Goal: Task Accomplishment & Management: Complete application form

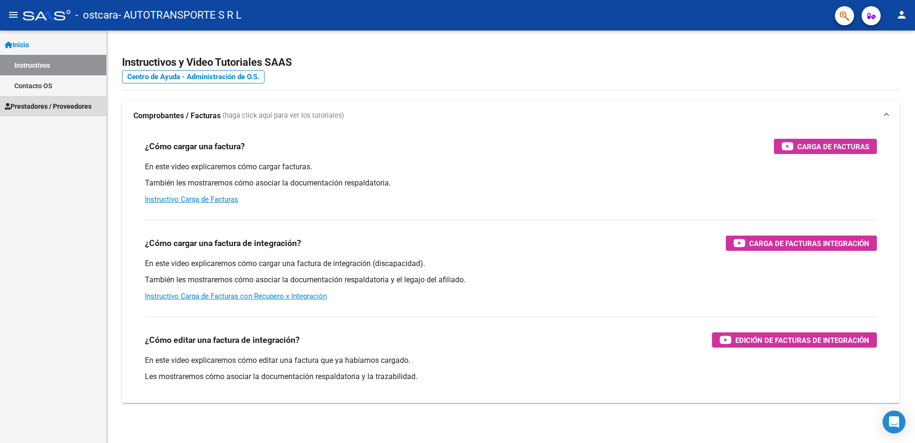
click at [61, 104] on span "Prestadores / Proveedores" at bounding box center [48, 106] width 87 height 10
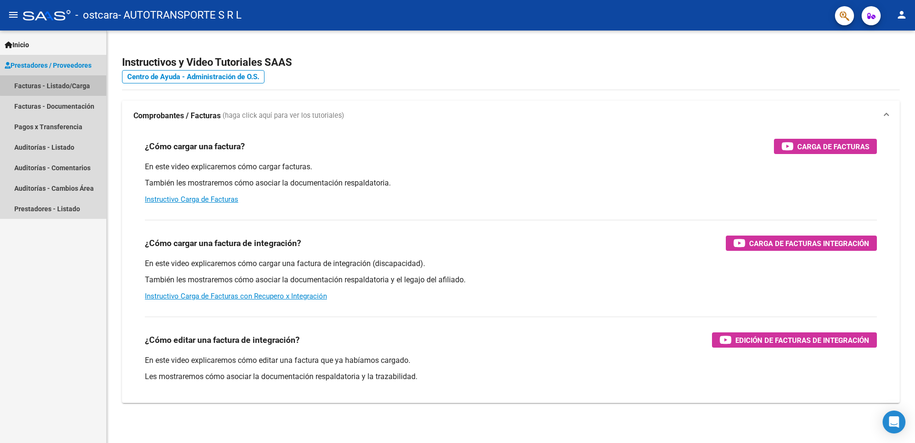
click at [64, 84] on link "Facturas - Listado/Carga" at bounding box center [53, 85] width 106 height 20
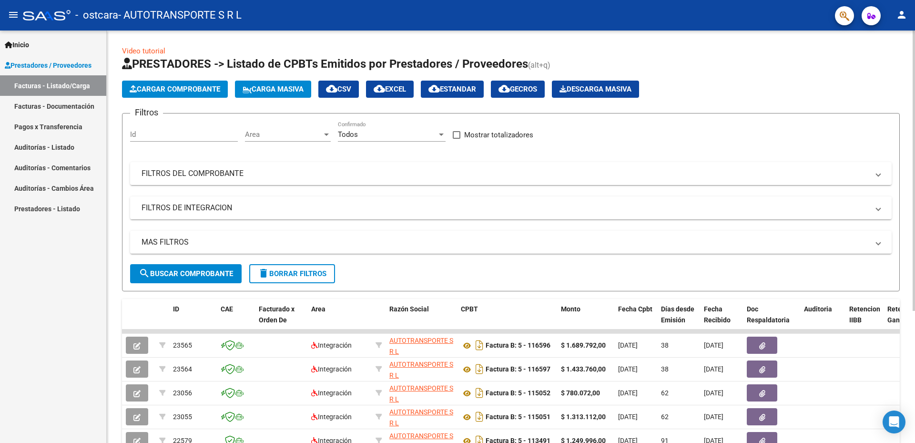
click at [202, 87] on span "Cargar Comprobante" at bounding box center [175, 89] width 91 height 9
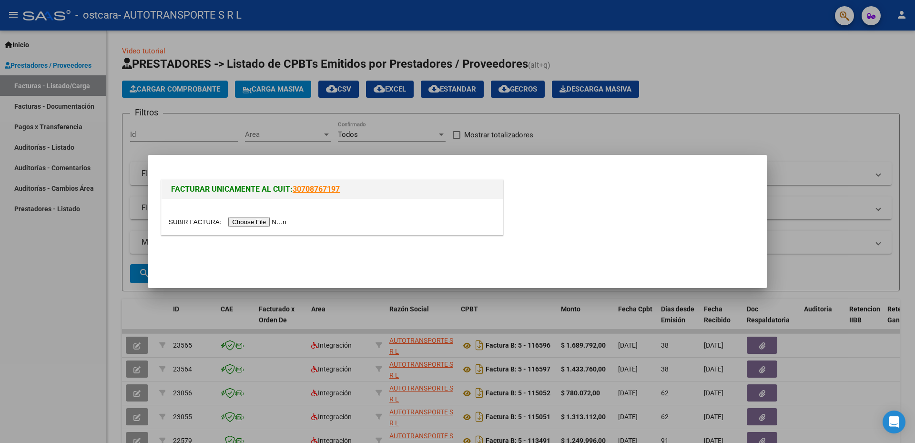
click at [268, 221] on input "file" at bounding box center [229, 222] width 121 height 10
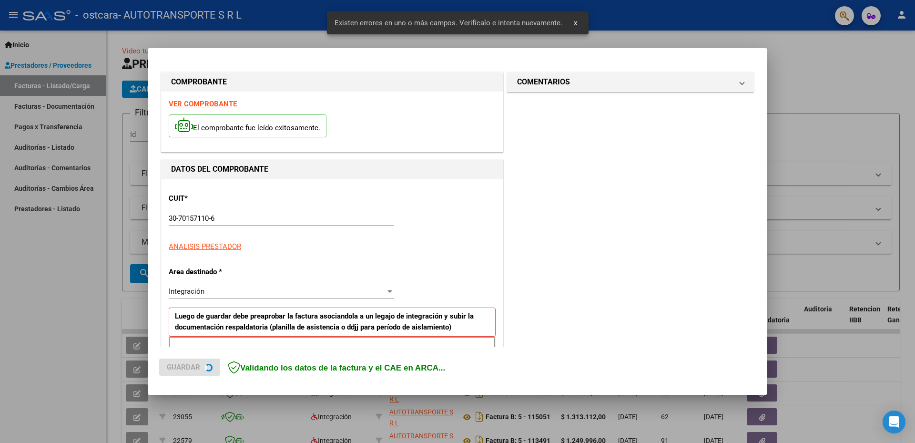
scroll to position [170, 0]
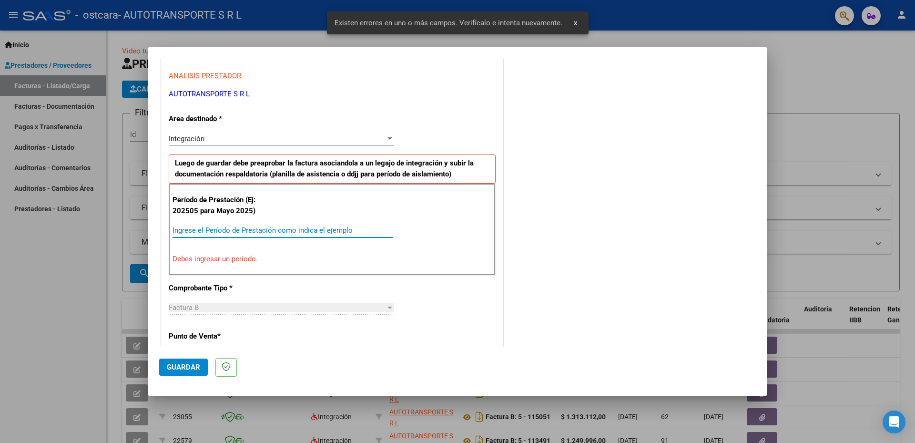
click at [342, 228] on input "Ingrese el Período de Prestación como indica el ejemplo" at bounding box center [282, 230] width 220 height 9
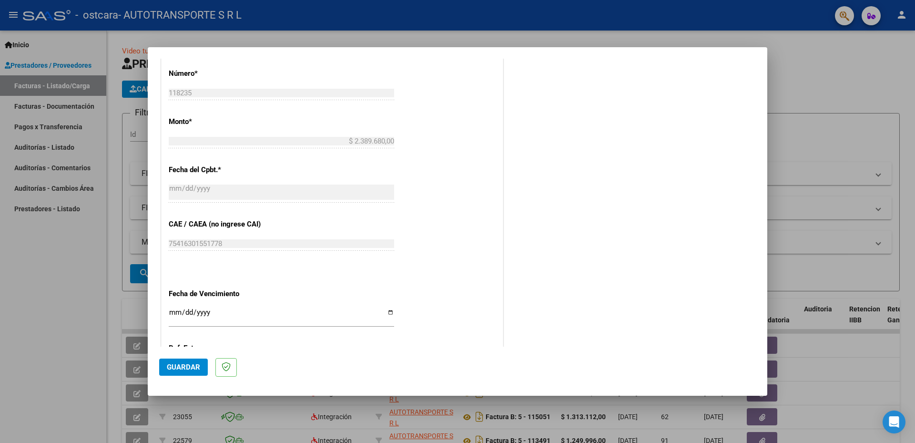
scroll to position [551, 0]
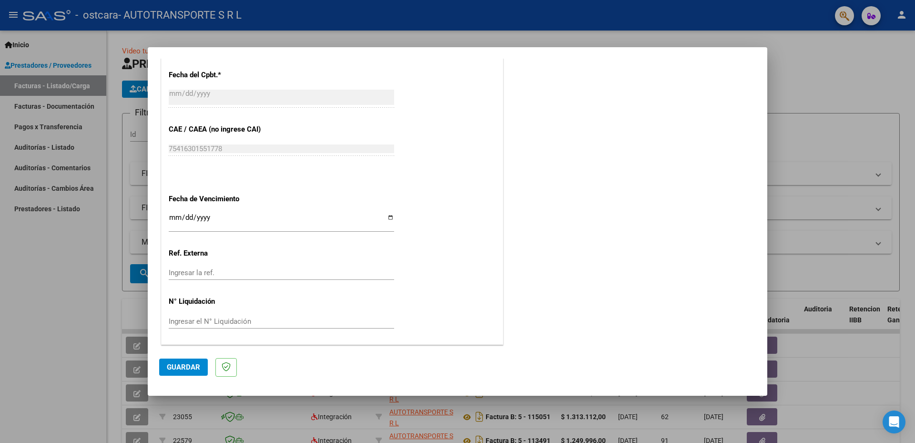
type input "202509"
click at [182, 366] on span "Guardar" at bounding box center [183, 367] width 33 height 9
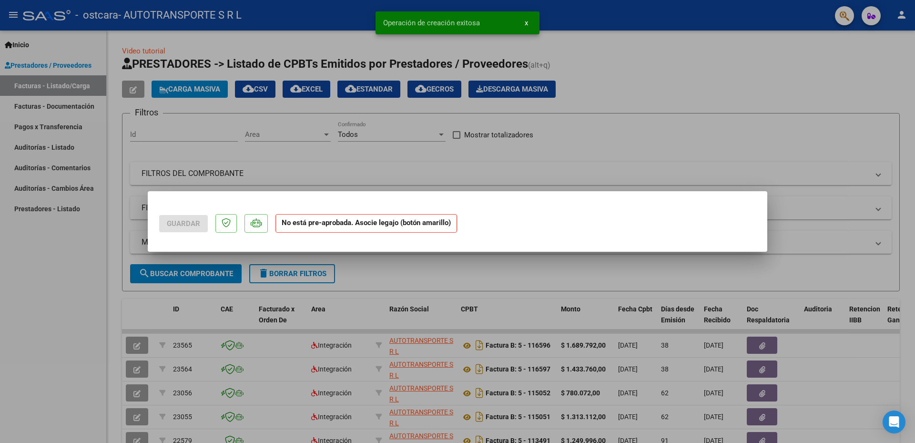
scroll to position [0, 0]
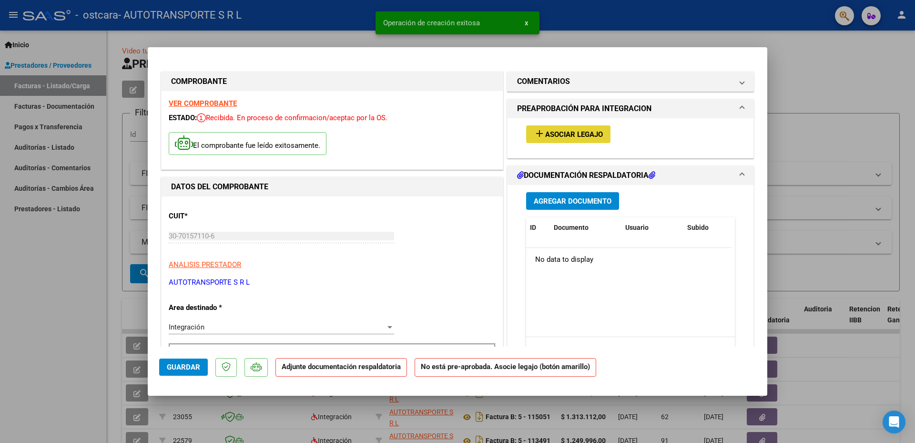
click at [579, 133] on span "Asociar Legajo" at bounding box center [574, 134] width 58 height 9
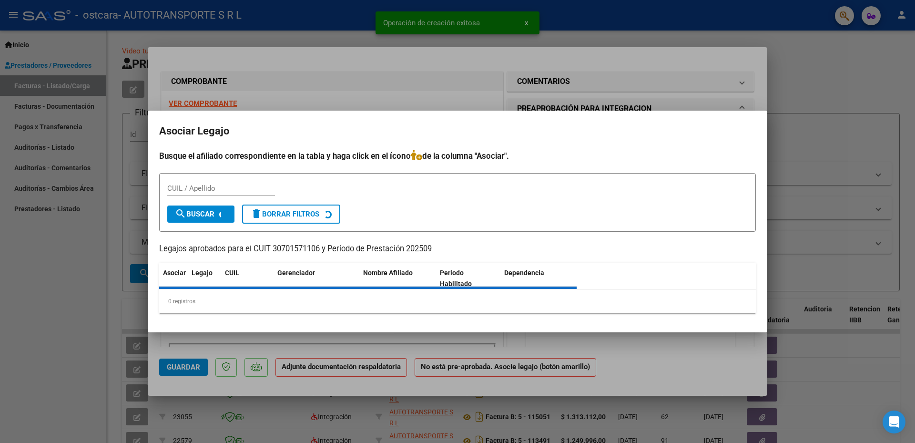
click at [579, 133] on h2 "Asociar Legajo" at bounding box center [457, 131] width 596 height 18
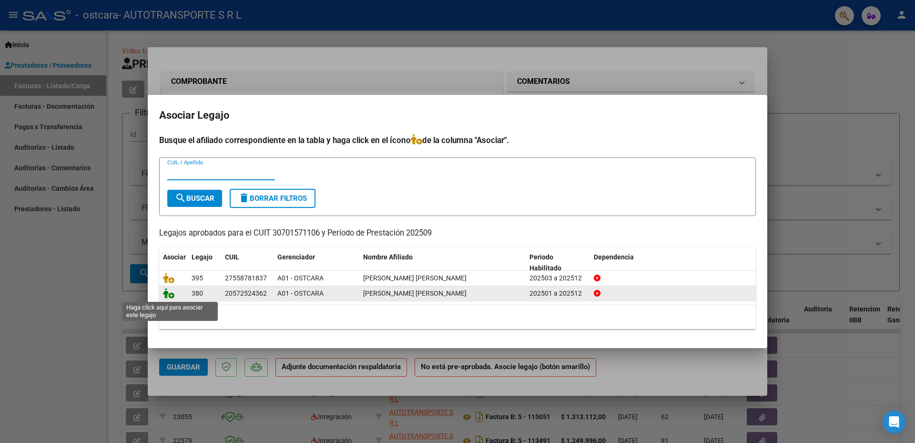
click at [168, 290] on icon at bounding box center [168, 293] width 11 height 10
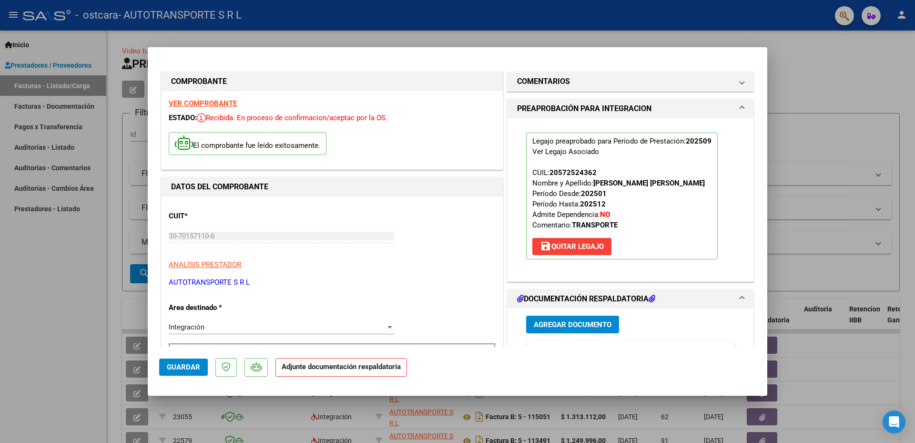
click at [587, 322] on span "Agregar Documento" at bounding box center [573, 324] width 78 height 9
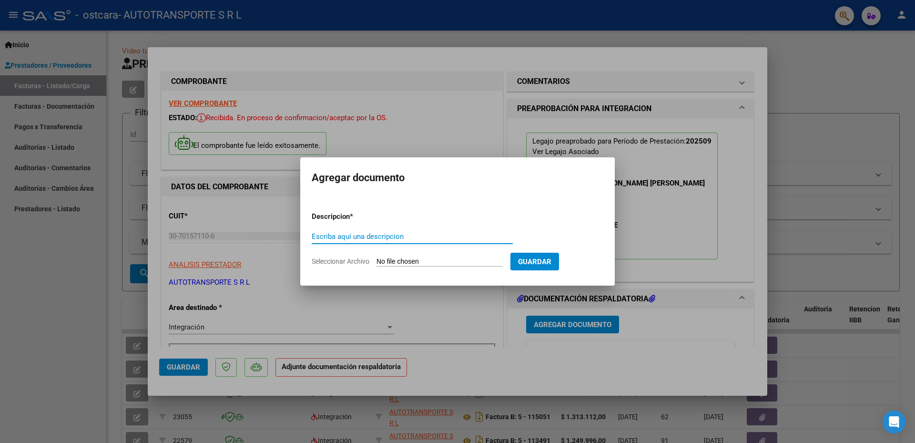
click at [415, 233] on input "Escriba aquí una descripcion" at bounding box center [412, 236] width 201 height 9
click at [432, 233] on input "Escriba aquí una descripcion" at bounding box center [412, 236] width 201 height 9
click at [432, 234] on input "Escriba aquí una descripcion" at bounding box center [412, 236] width 201 height 9
type input "Asistencia Septiembre"
click at [472, 256] on form "Descripcion * Asistencia Septiembre Escriba aquí una descripcion Seleccionar Ar…" at bounding box center [458, 239] width 292 height 70
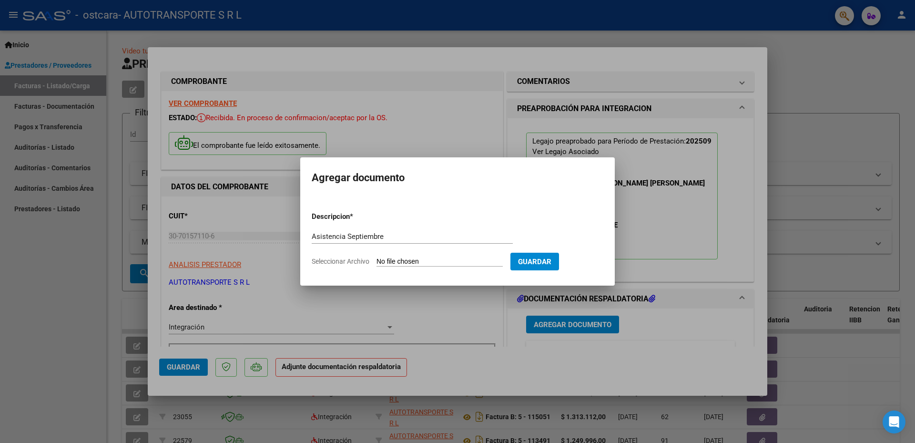
click at [407, 256] on form "Descripcion * Asistencia Septiembre Escriba aquí una descripcion Seleccionar Ar…" at bounding box center [458, 239] width 292 height 70
click at [408, 261] on input "Seleccionar Archivo" at bounding box center [439, 261] width 126 height 9
type input "C:\fakepath\Asistencia Ledesma Benjamín.pdf"
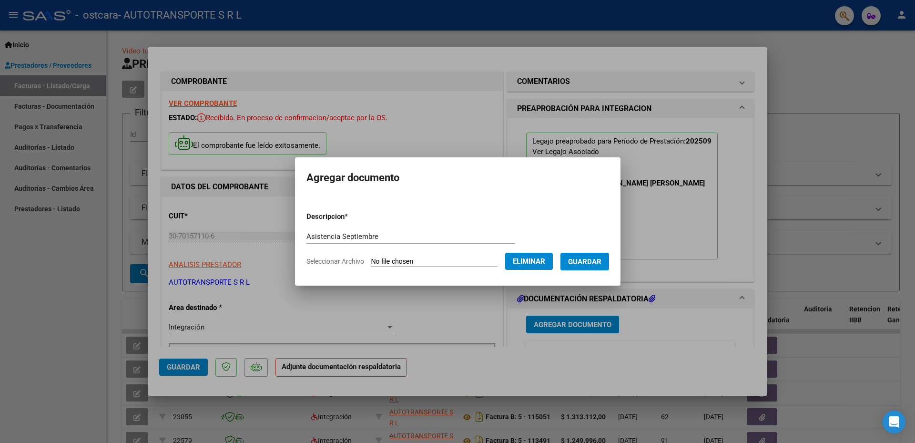
click at [597, 260] on span "Guardar" at bounding box center [584, 261] width 33 height 9
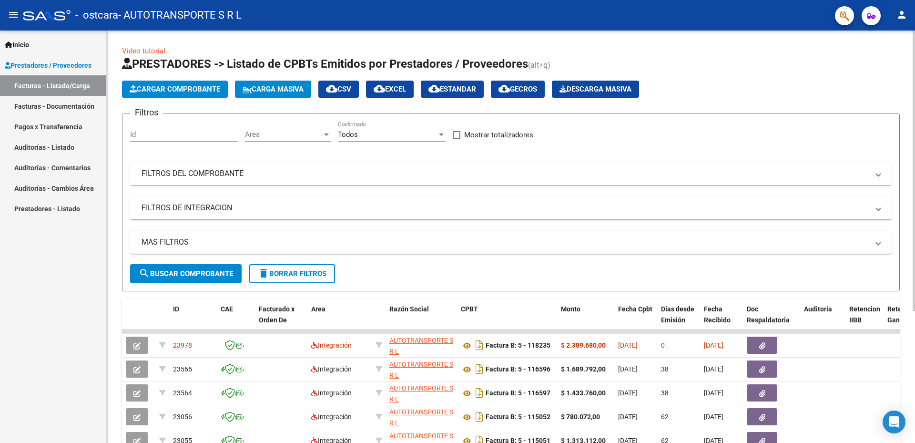
click at [189, 90] on span "Cargar Comprobante" at bounding box center [175, 89] width 91 height 9
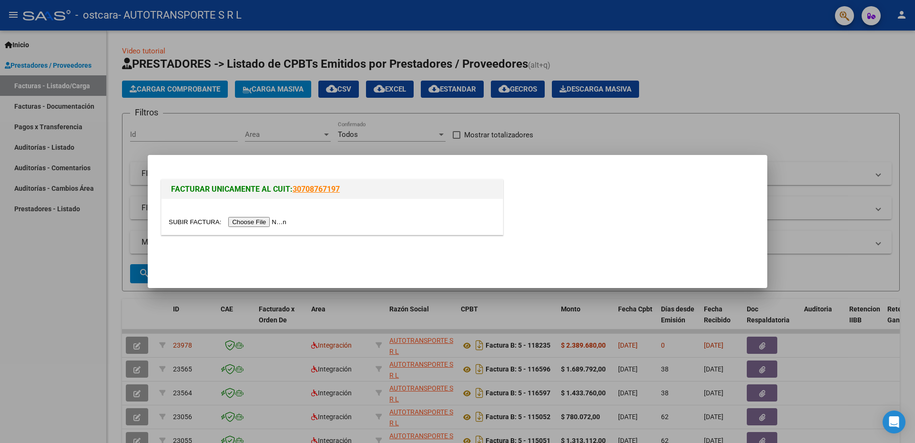
click at [269, 224] on input "file" at bounding box center [229, 222] width 121 height 10
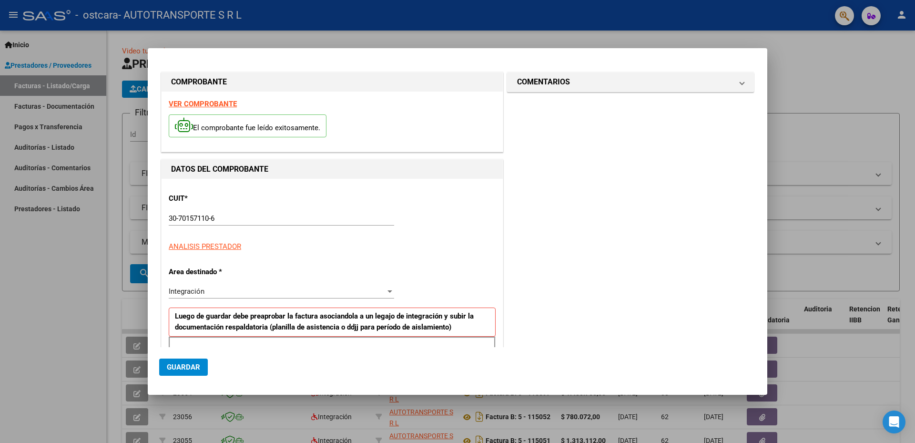
scroll to position [170, 0]
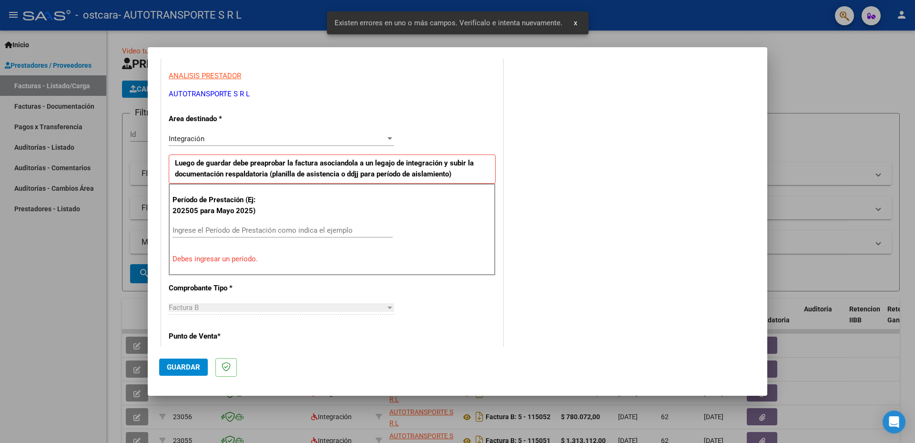
click at [286, 227] on input "Ingrese el Período de Prestación como indica el ejemplo" at bounding box center [282, 230] width 220 height 9
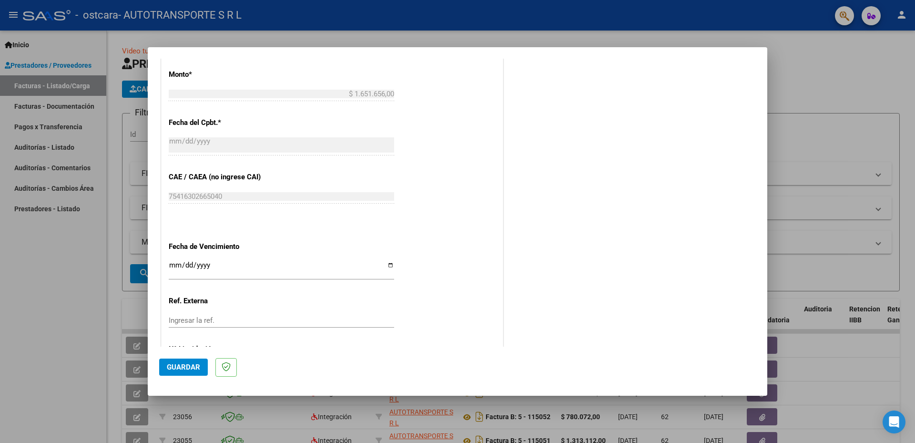
scroll to position [551, 0]
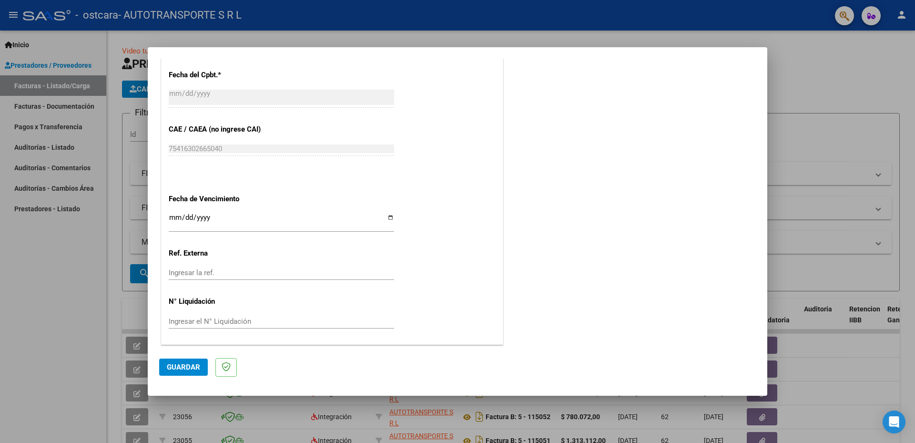
type input "202509"
click at [186, 365] on span "Guardar" at bounding box center [183, 367] width 33 height 9
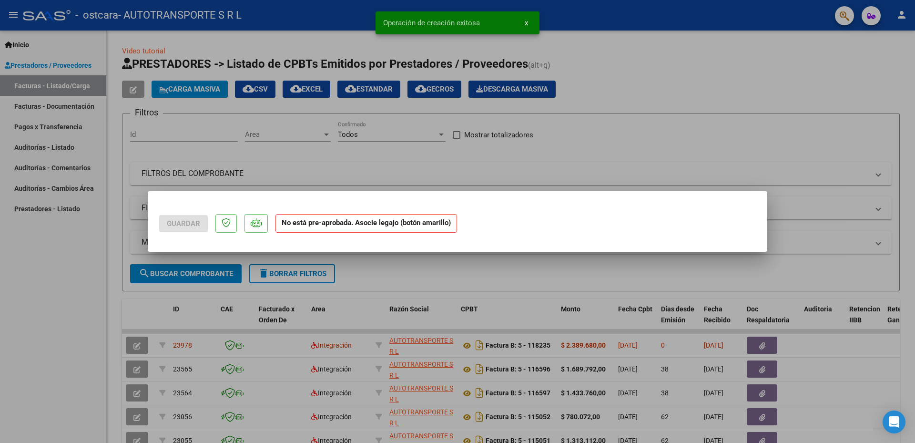
scroll to position [0, 0]
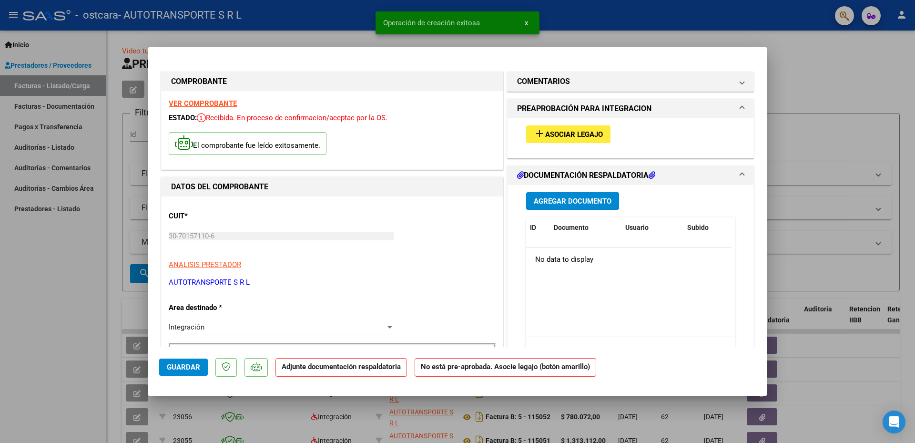
click at [577, 136] on span "Asociar Legajo" at bounding box center [574, 134] width 58 height 9
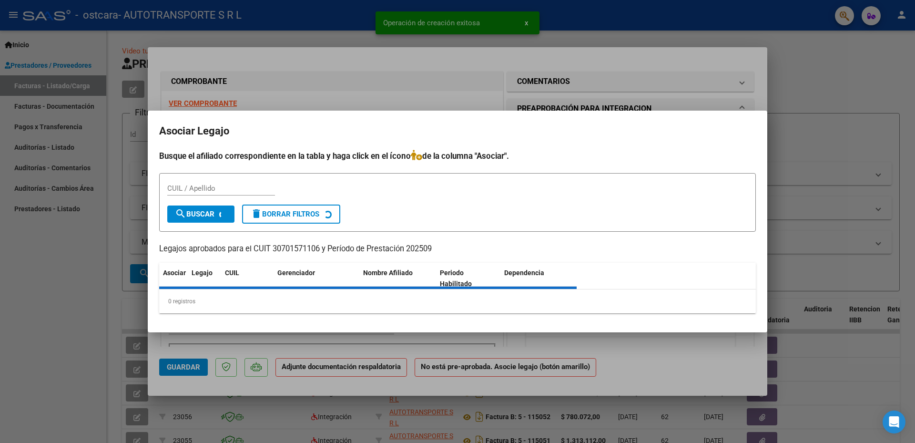
click at [577, 136] on h2 "Asociar Legajo" at bounding box center [457, 131] width 596 height 18
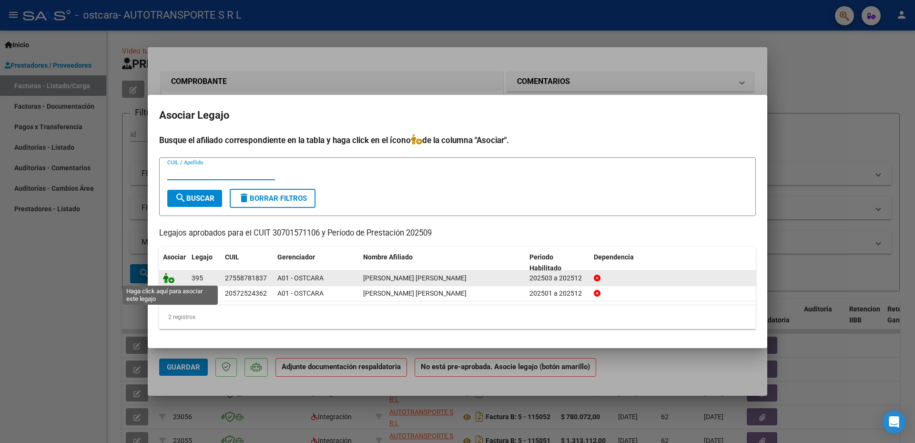
click at [168, 274] on icon at bounding box center [168, 278] width 11 height 10
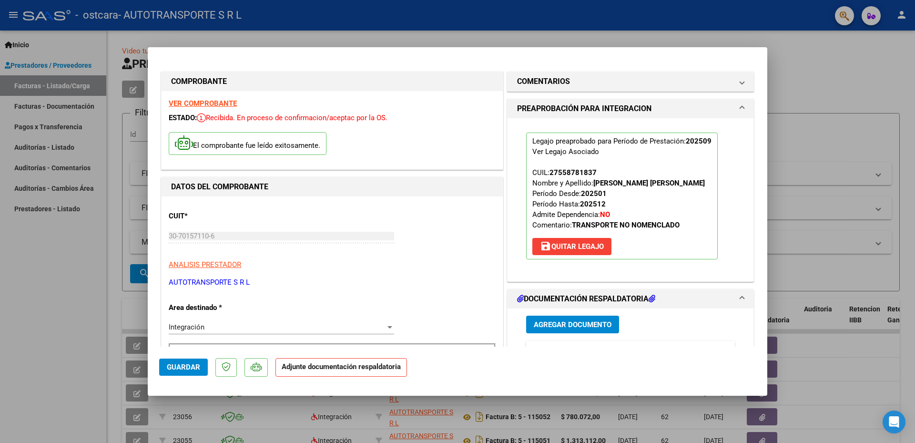
click at [571, 326] on span "Agregar Documento" at bounding box center [573, 324] width 78 height 9
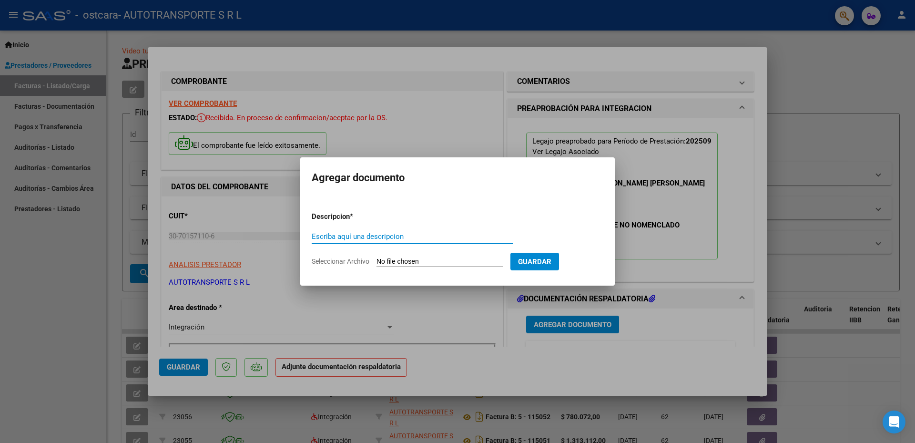
click at [405, 237] on input "Escriba aquí una descripcion" at bounding box center [412, 236] width 201 height 9
type input "Asistencia Septiembre"
click at [380, 260] on input "Seleccionar Archivo" at bounding box center [439, 261] width 126 height 9
type input "C:\fakepath\Asistencia Ledesma Kiara.pdf"
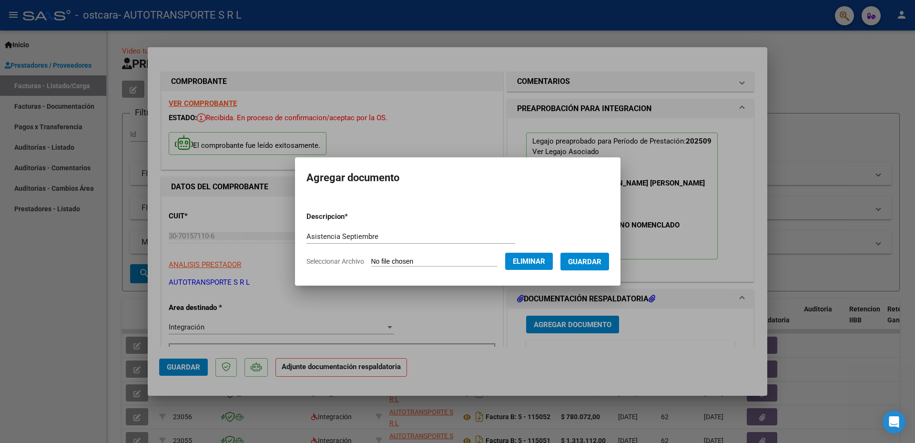
click at [599, 261] on span "Guardar" at bounding box center [584, 261] width 33 height 9
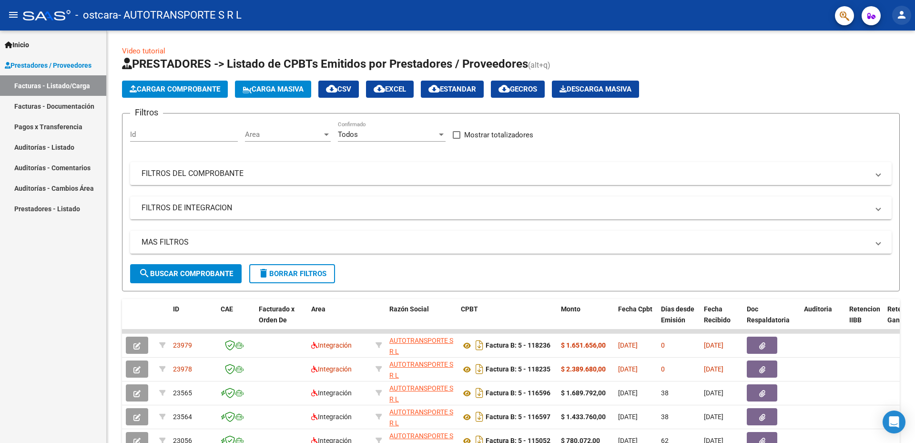
click at [902, 14] on mat-icon "person" at bounding box center [901, 14] width 11 height 11
click at [885, 61] on button "exit_to_app Salir" at bounding box center [882, 62] width 58 height 23
